Goal: Task Accomplishment & Management: Manage account settings

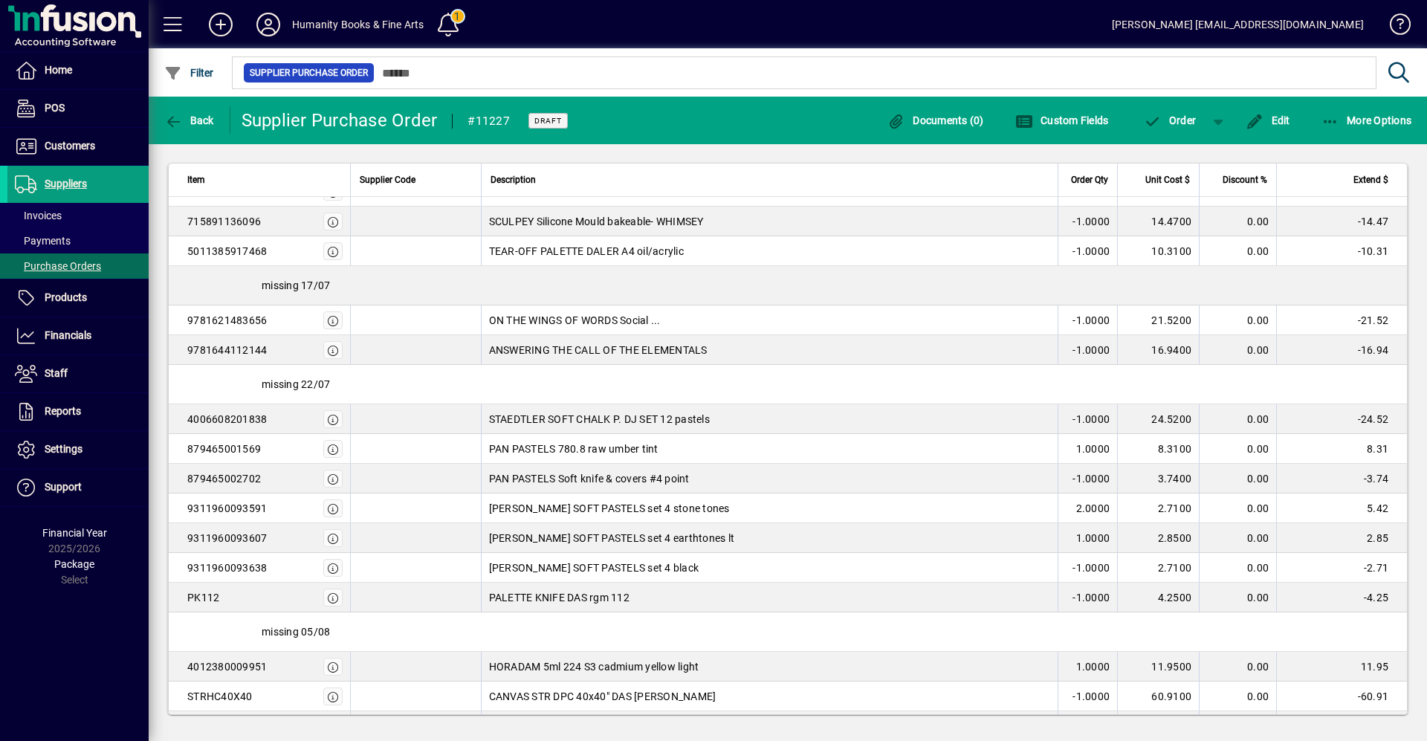
scroll to position [1848, 0]
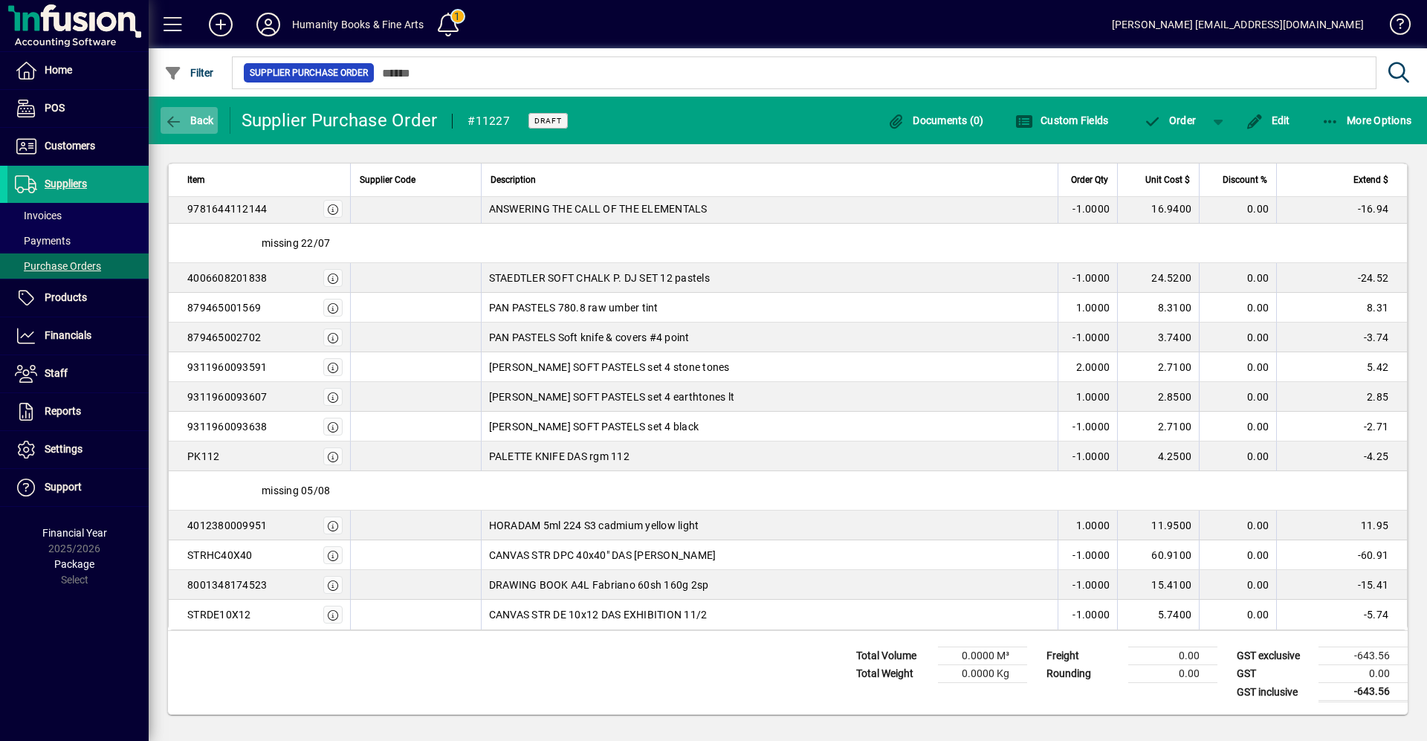
click at [184, 123] on span "Back" at bounding box center [189, 120] width 50 height 12
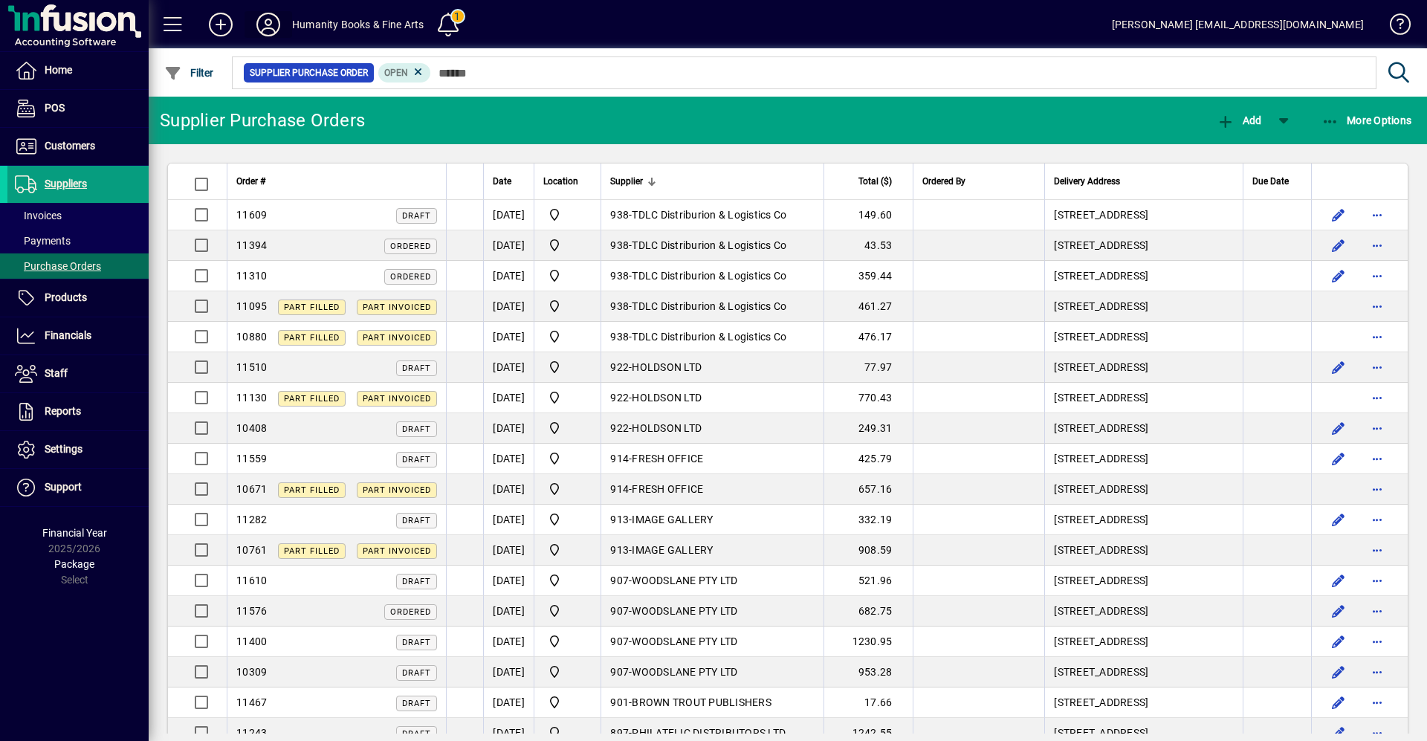
click at [268, 27] on icon at bounding box center [268, 25] width 30 height 24
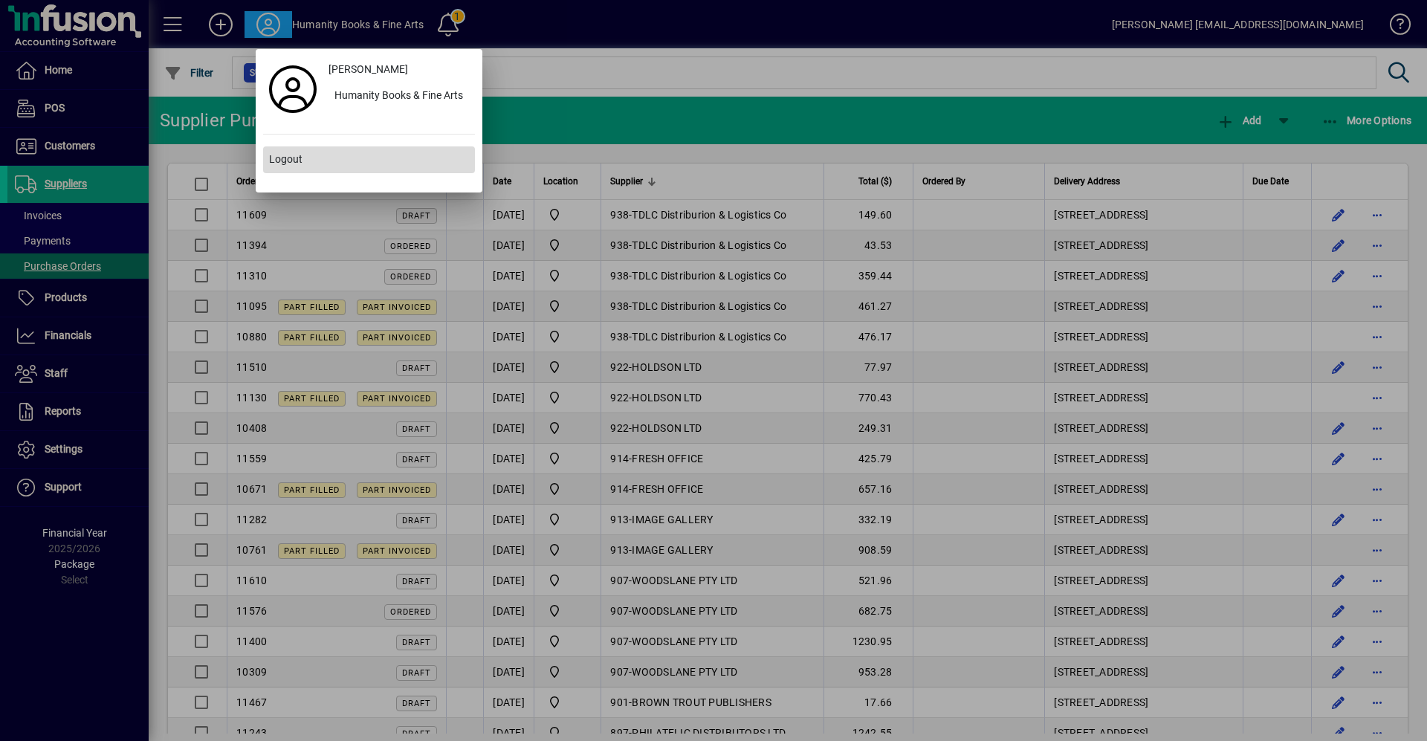
click at [282, 155] on span "Logout" at bounding box center [285, 160] width 33 height 16
